Goal: Information Seeking & Learning: Find specific page/section

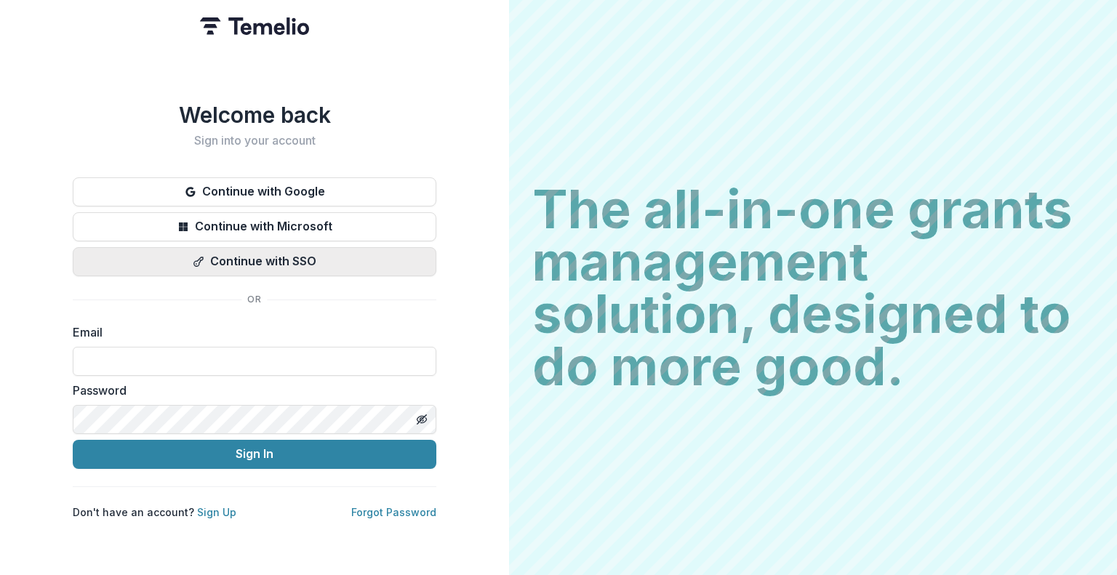
click at [241, 258] on button "Continue with SSO" at bounding box center [255, 261] width 364 height 29
click at [166, 356] on input at bounding box center [255, 361] width 364 height 29
type input "**********"
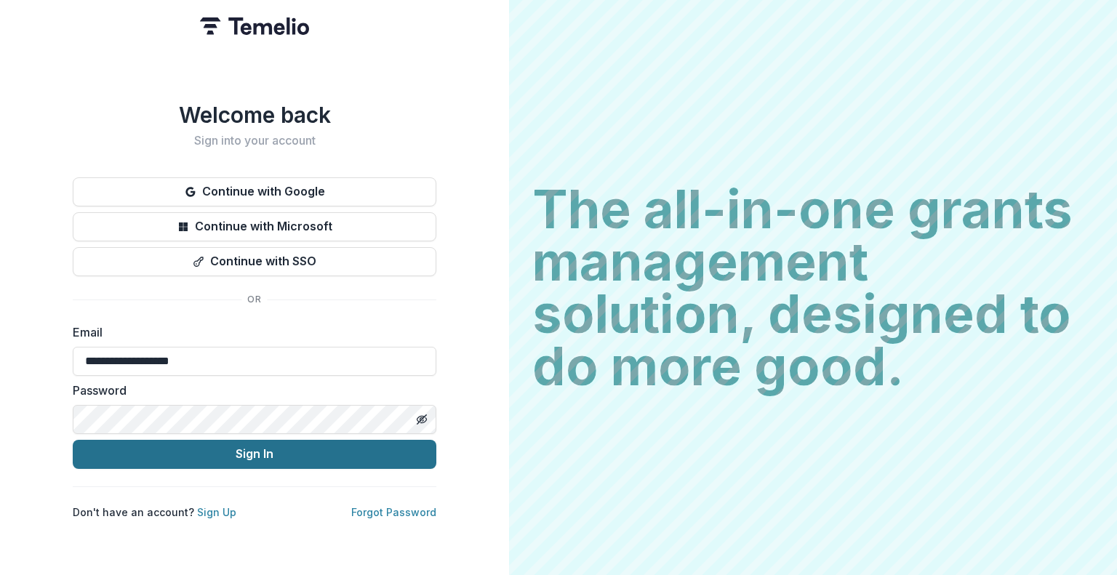
click at [297, 450] on button "Sign In" at bounding box center [255, 454] width 364 height 29
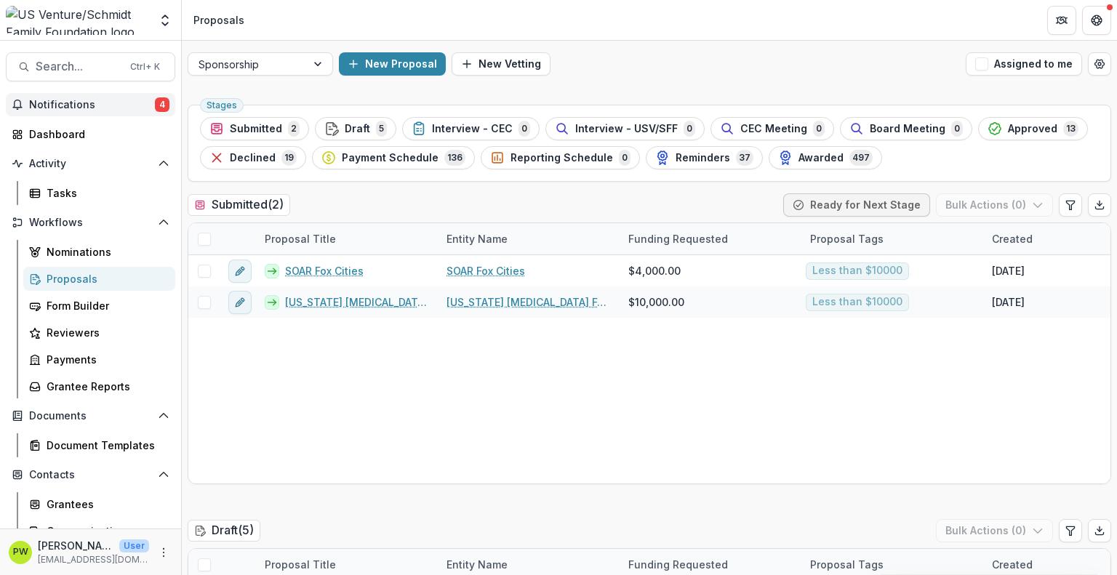
click at [106, 104] on span "Notifications" at bounding box center [92, 105] width 126 height 12
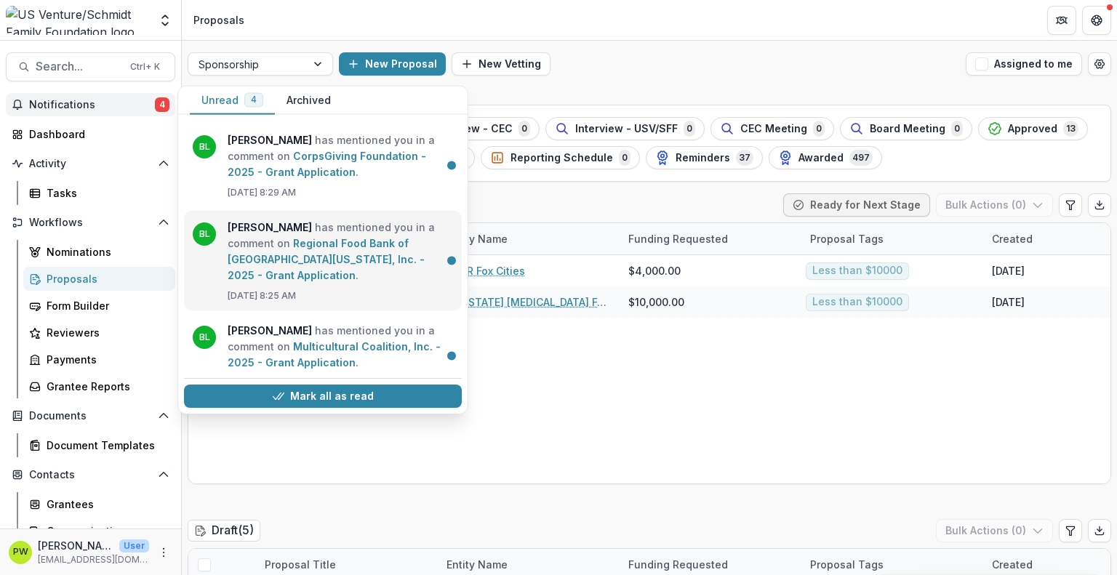
scroll to position [107, 0]
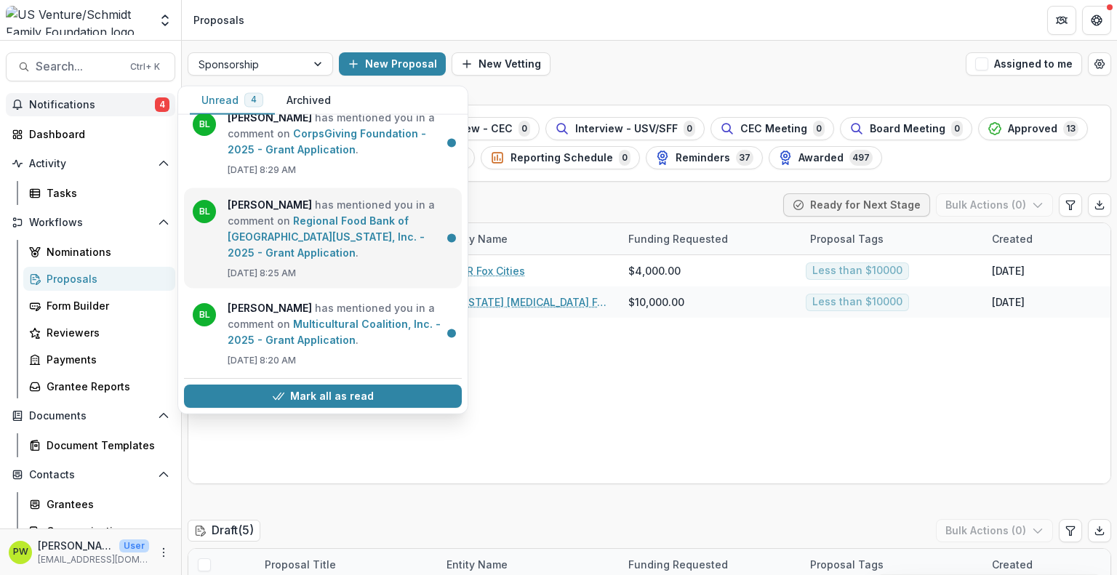
click at [382, 259] on link "Regional Food Bank of Northeast Florida, Inc. - 2025 - Grant Application" at bounding box center [326, 237] width 197 height 44
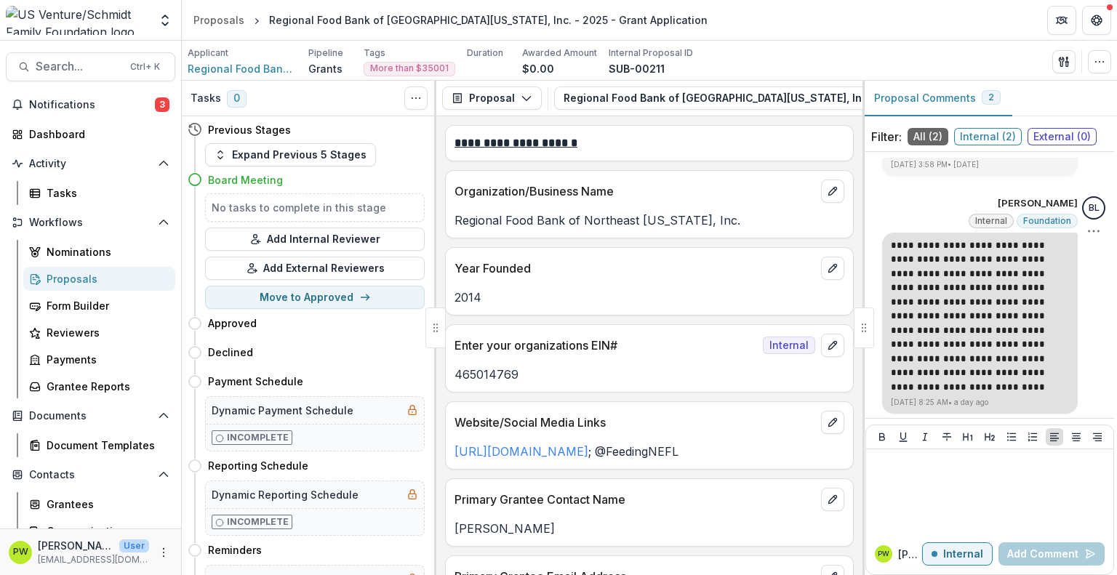
scroll to position [79, 0]
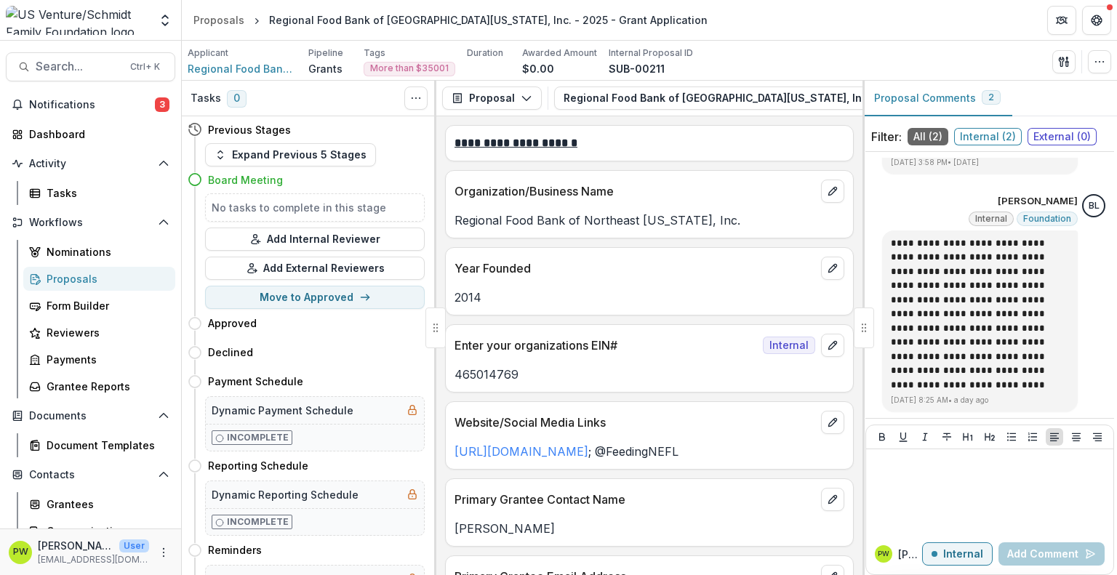
click at [65, 42] on div "Search... Ctrl + K Notifications 3 Dashboard Activity Tasks Workflows Nominatio…" at bounding box center [91, 308] width 182 height 535
click at [83, 279] on div "Proposals" at bounding box center [105, 278] width 117 height 15
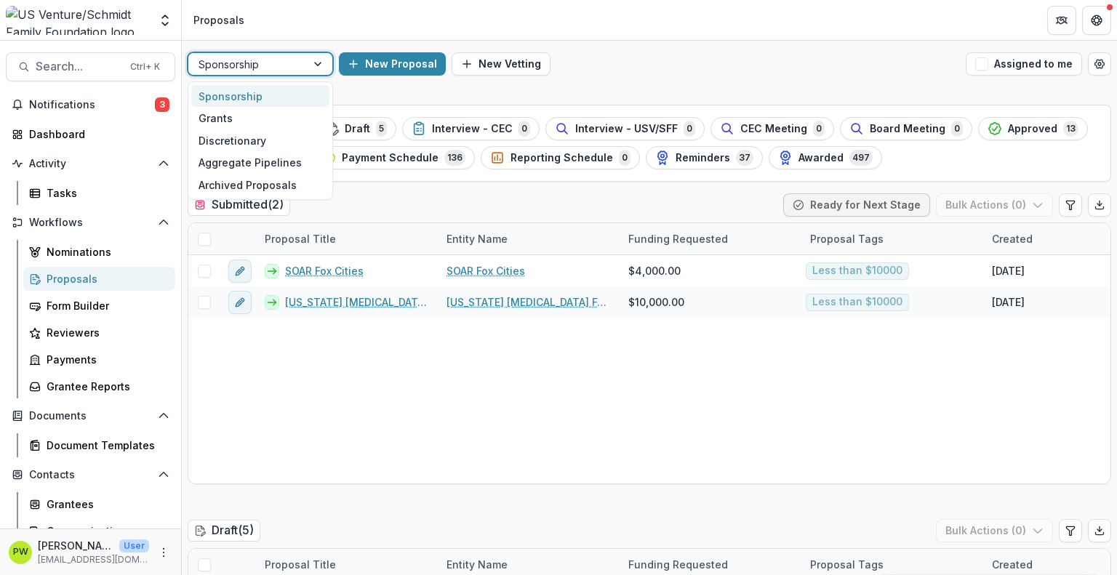
click at [281, 71] on div at bounding box center [247, 64] width 97 height 18
click at [271, 113] on div "Grants" at bounding box center [260, 118] width 138 height 23
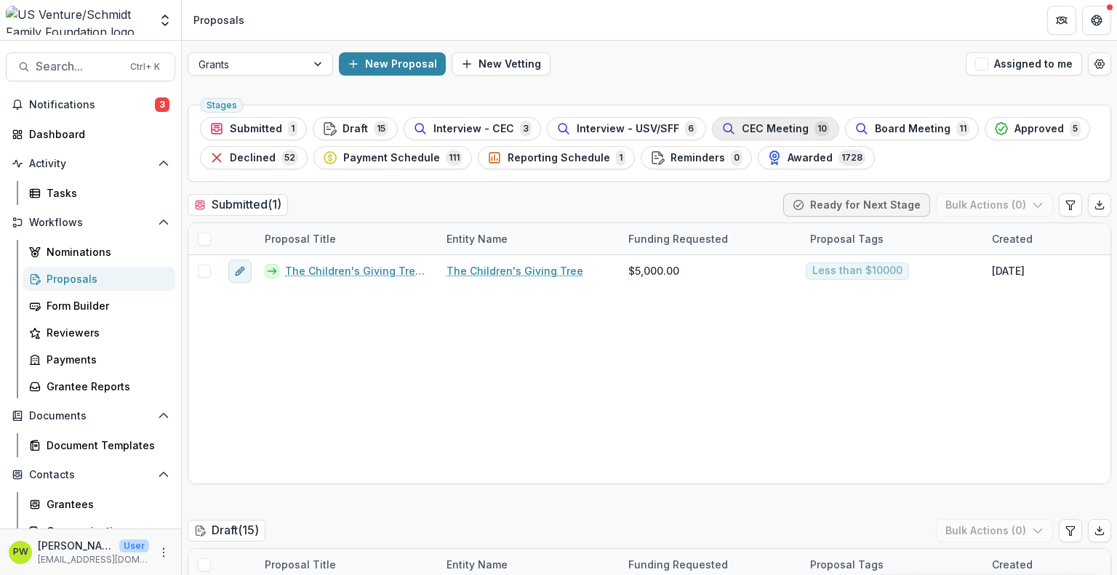
click at [753, 131] on span "CEC Meeting" at bounding box center [775, 129] width 67 height 12
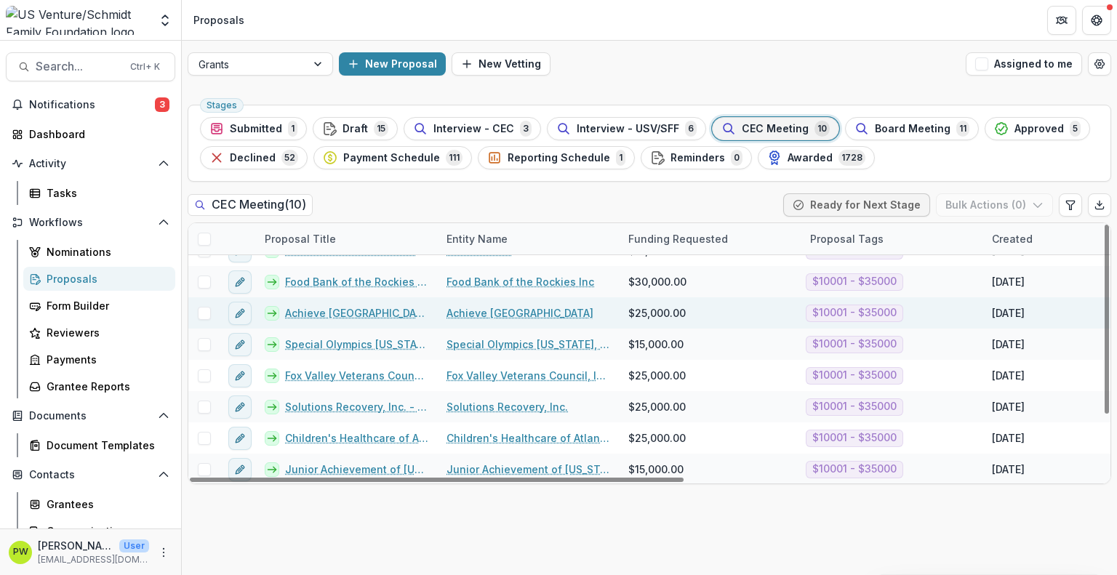
scroll to position [84, 0]
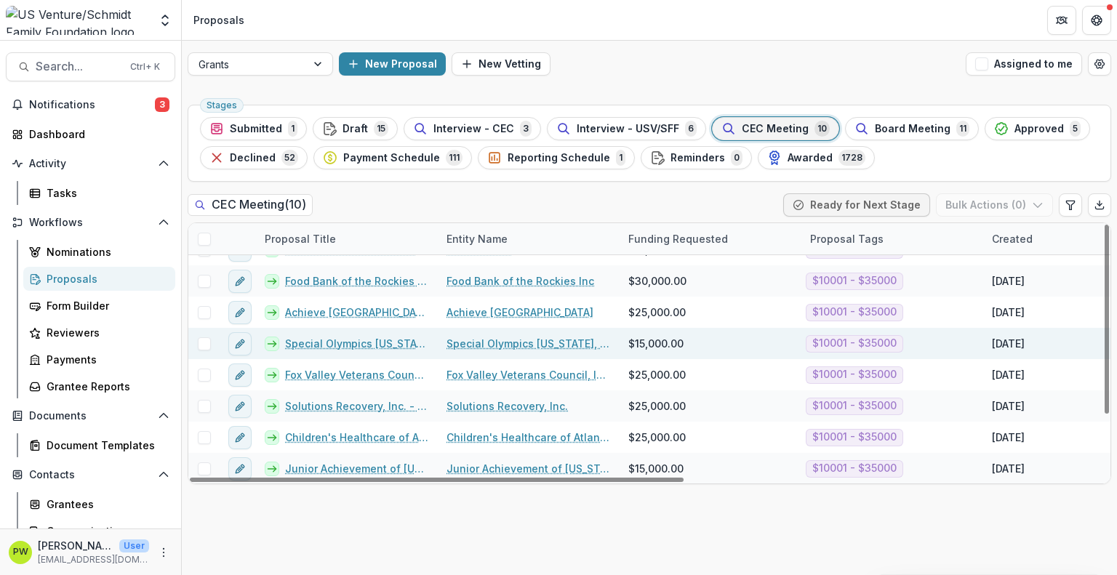
click at [335, 343] on link "Special Olympics Wisconsin, INC. - 2025 - Grant Application" at bounding box center [357, 343] width 144 height 15
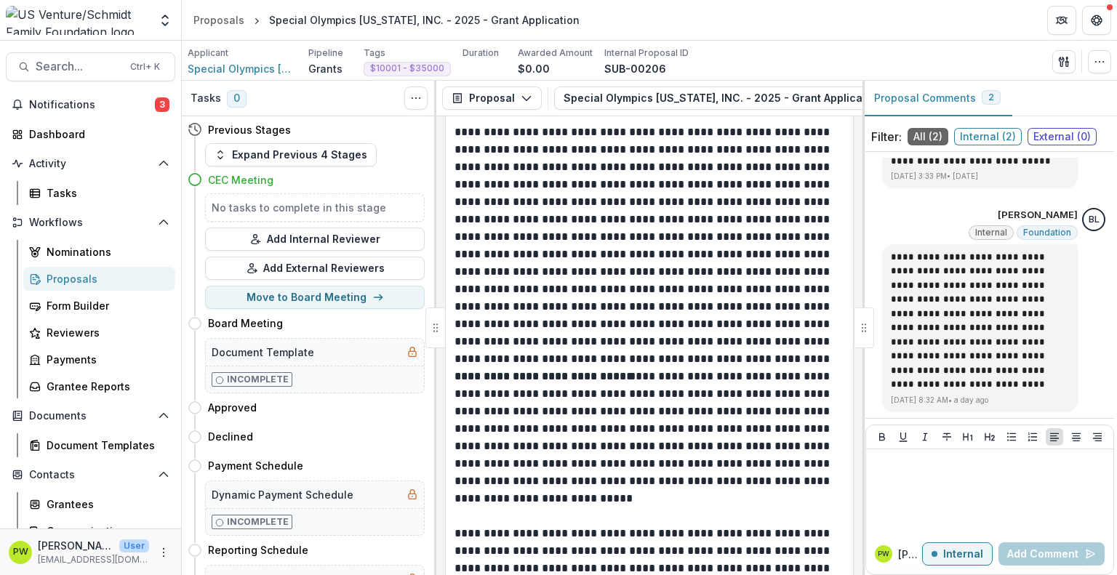
scroll to position [1862, 0]
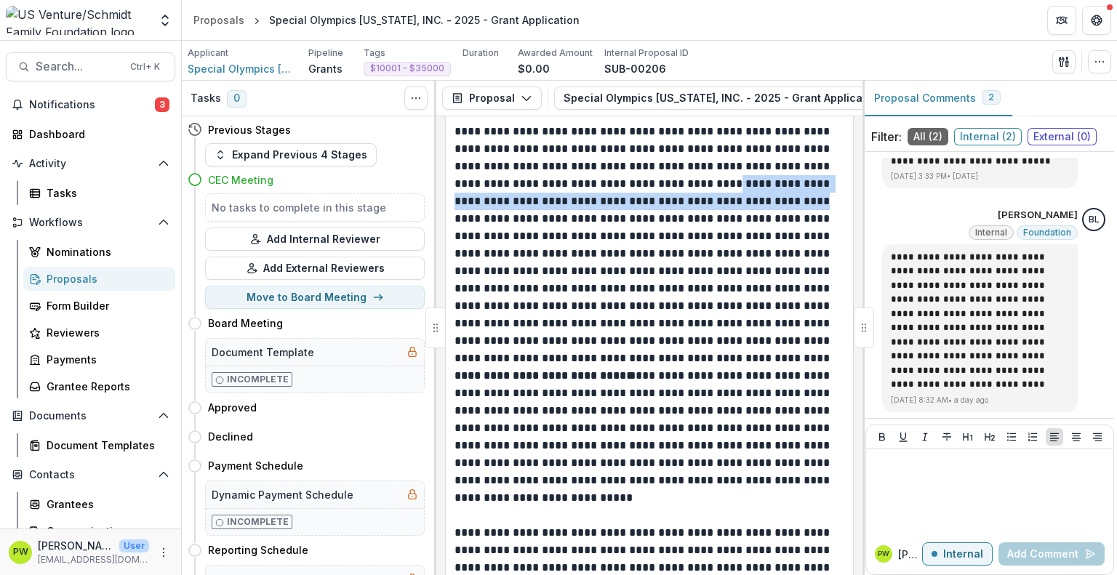
drag, startPoint x: 707, startPoint y: 196, endPoint x: 765, endPoint y: 212, distance: 60.3
click at [765, 212] on p "**********" at bounding box center [648, 245] width 386 height 244
copy p "**********"
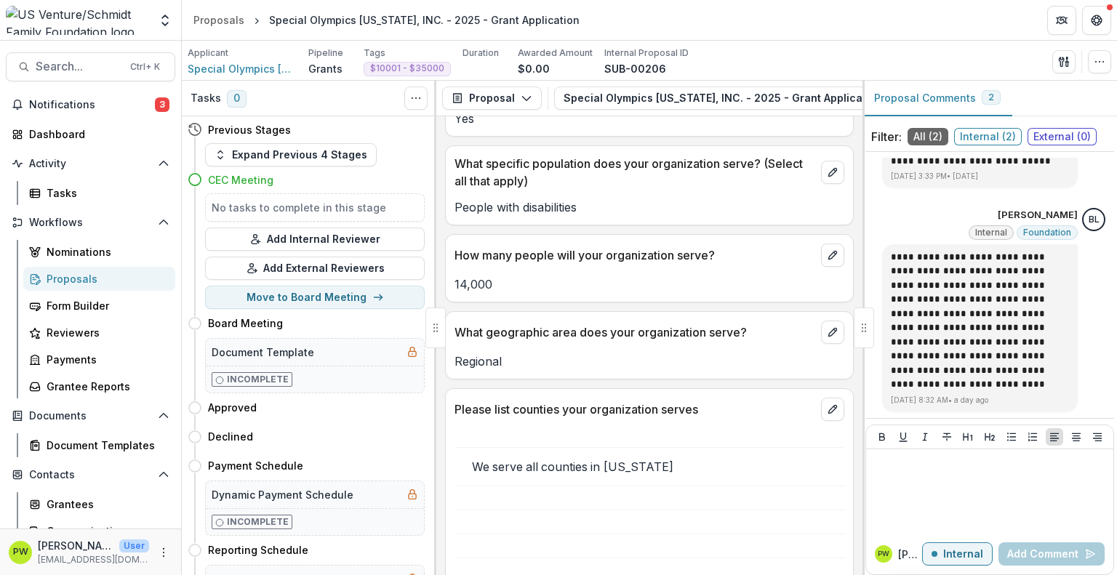
scroll to position [2666, 0]
